Goal: Task Accomplishment & Management: Manage account settings

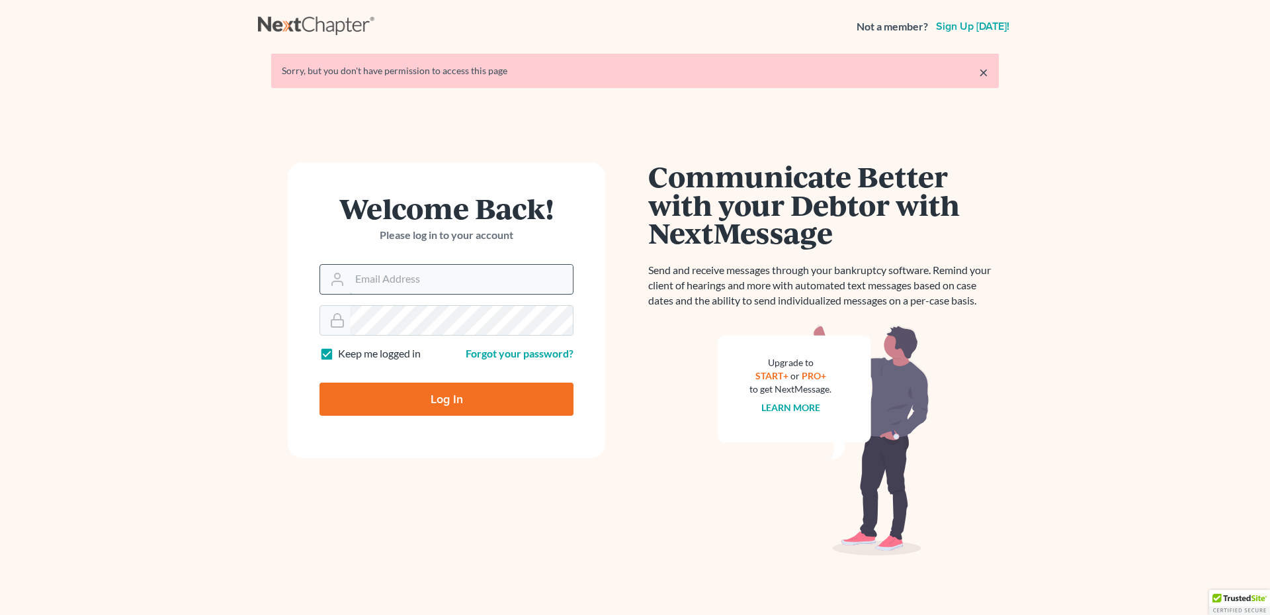
type input "[PERSON_NAME][EMAIL_ADDRESS][DOMAIN_NAME]"
click at [486, 283] on input "[PERSON_NAME][EMAIL_ADDRESS][DOMAIN_NAME]" at bounding box center [461, 279] width 223 height 29
click at [488, 275] on input "[PERSON_NAME][EMAIL_ADDRESS][DOMAIN_NAME]" at bounding box center [461, 279] width 223 height 29
click at [422, 395] on input "Log In" at bounding box center [447, 398] width 254 height 33
type input "Thinking..."
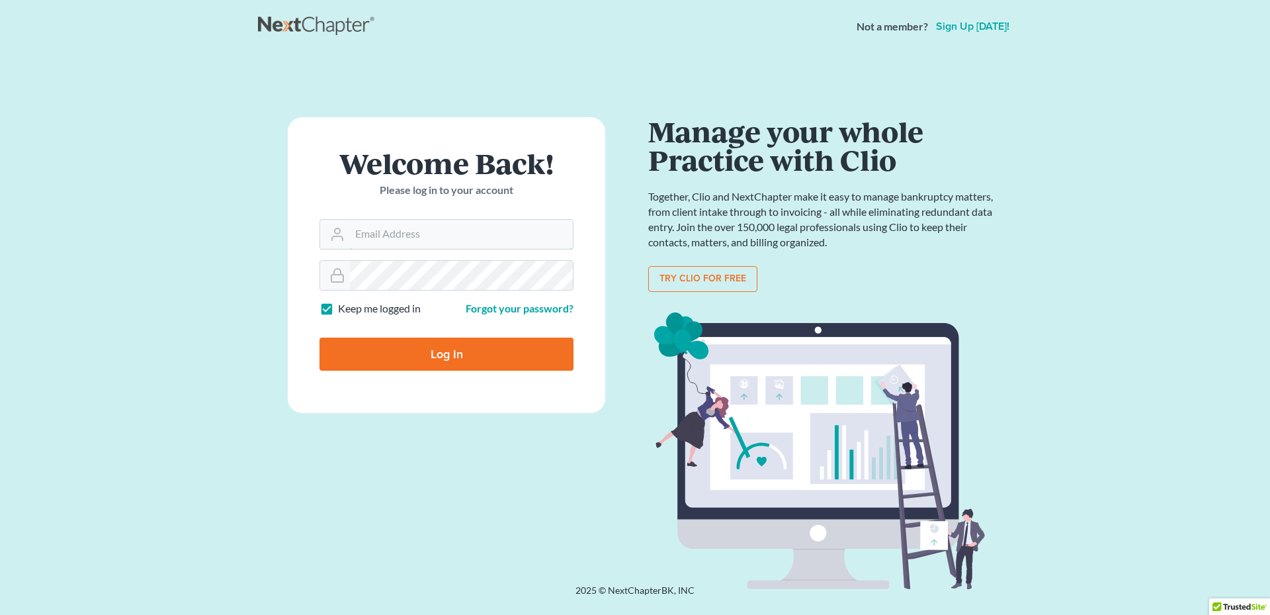
type input "[PERSON_NAME][EMAIL_ADDRESS][DOMAIN_NAME]"
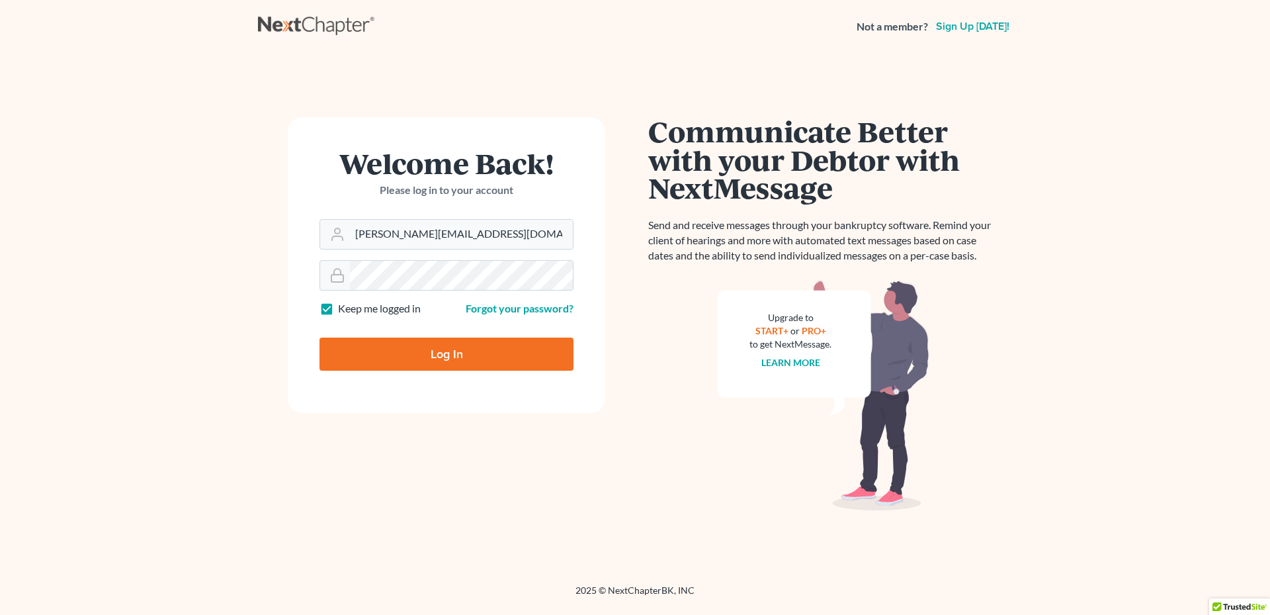
click at [266, 301] on div "Welcome Back! Please log in to your account Email Address [PERSON_NAME][EMAIL_A…" at bounding box center [446, 318] width 377 height 403
drag, startPoint x: 267, startPoint y: 306, endPoint x: 324, endPoint y: 267, distance: 68.5
click at [281, 298] on div "Welcome Back! Please log in to your account Email Address [PERSON_NAME][EMAIL_A…" at bounding box center [446, 318] width 377 height 403
